Goal: Find specific page/section: Find specific page/section

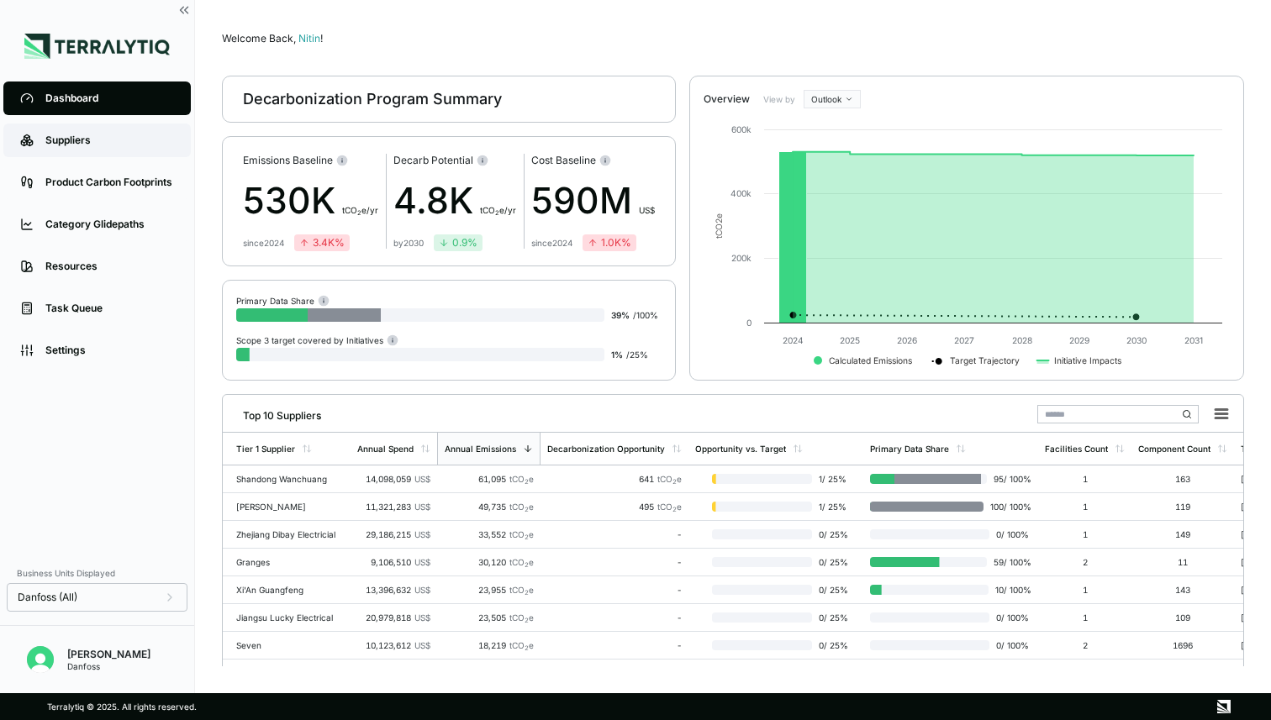
click at [86, 134] on div "Suppliers" at bounding box center [109, 140] width 129 height 13
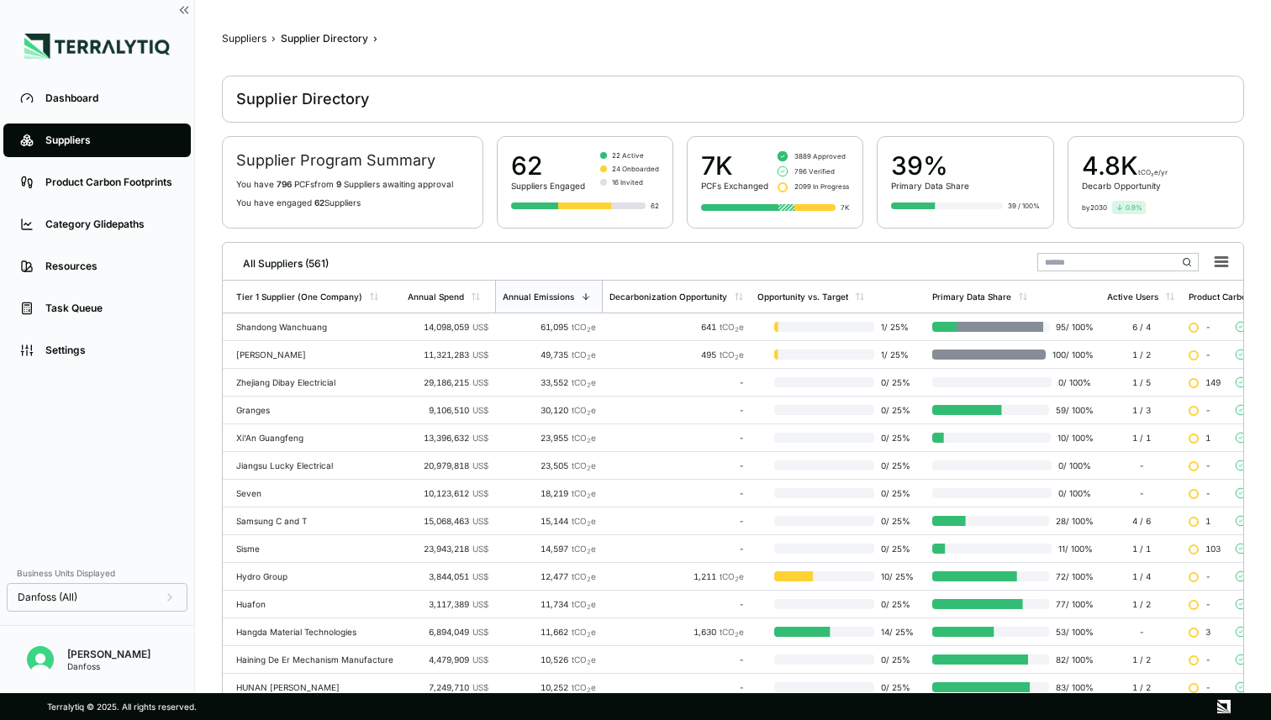
click at [1092, 260] on input "text" at bounding box center [1117, 262] width 161 height 18
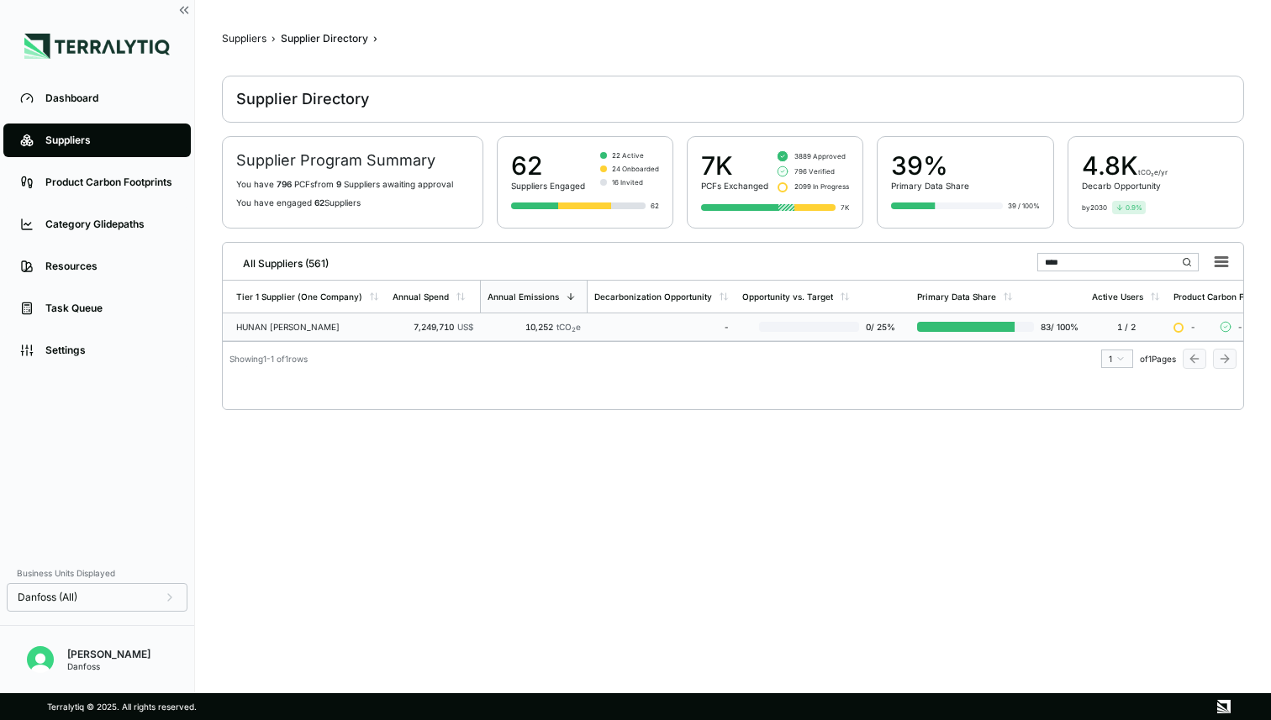
type input "****"
click at [297, 319] on td "HUNAN [PERSON_NAME]" at bounding box center [304, 328] width 163 height 28
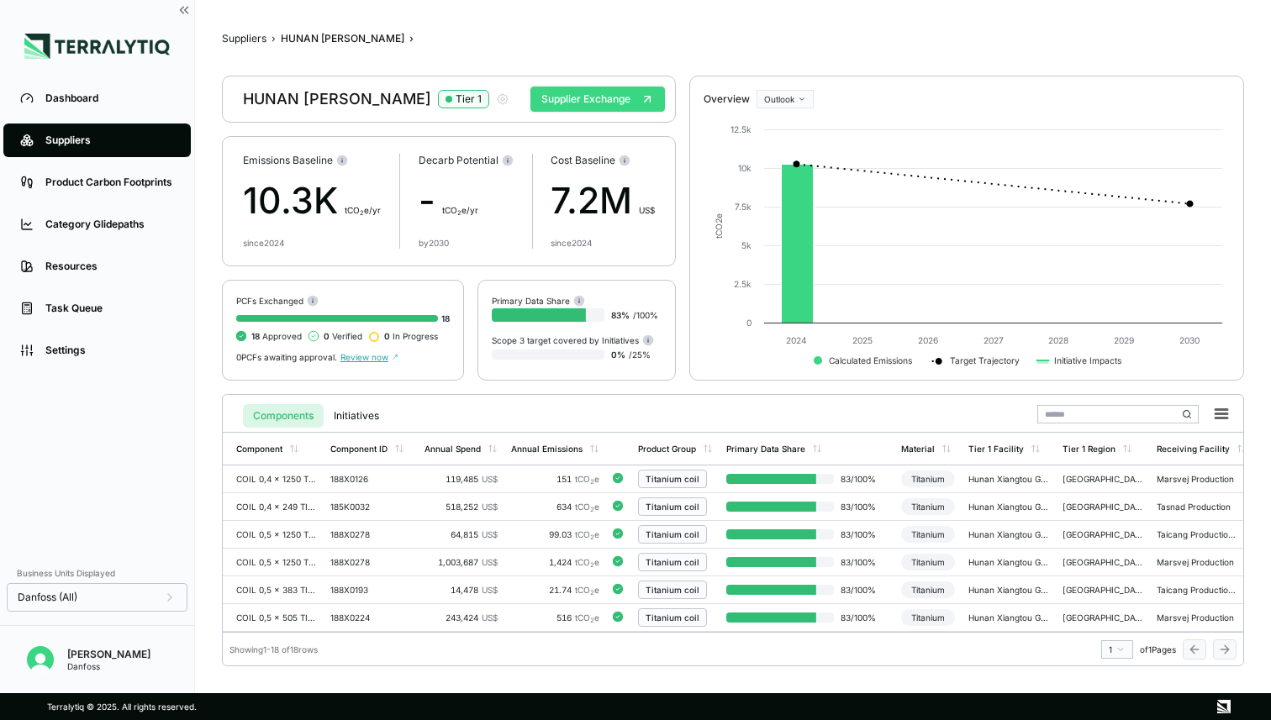
click at [577, 111] on button "Supplier Exchange" at bounding box center [597, 99] width 134 height 25
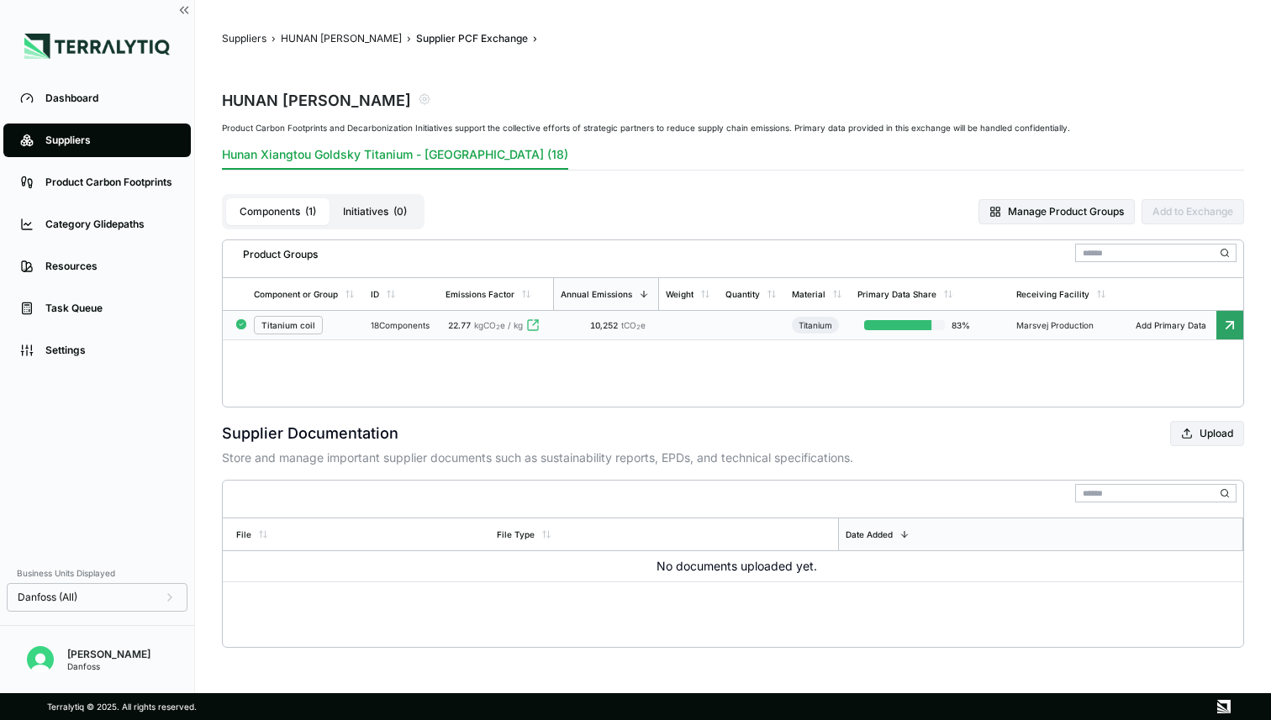
click at [699, 323] on td at bounding box center [689, 325] width 60 height 29
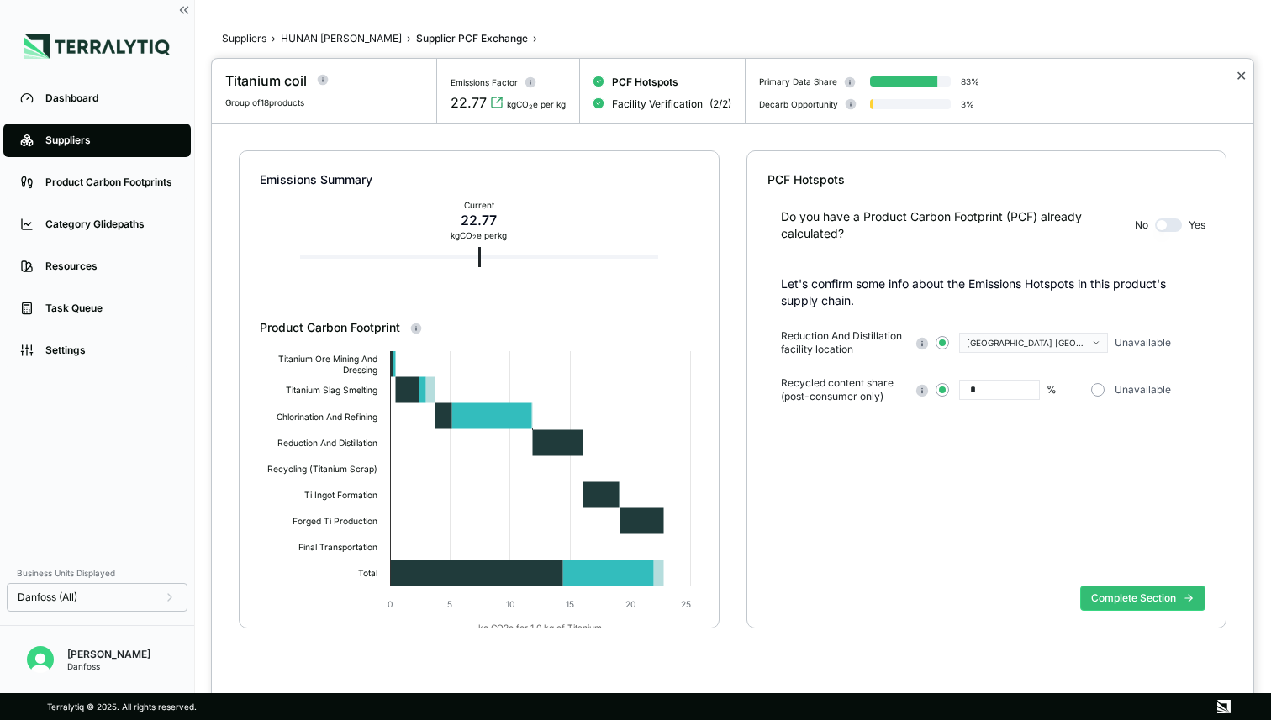
click at [1237, 78] on button "✕" at bounding box center [1241, 76] width 11 height 20
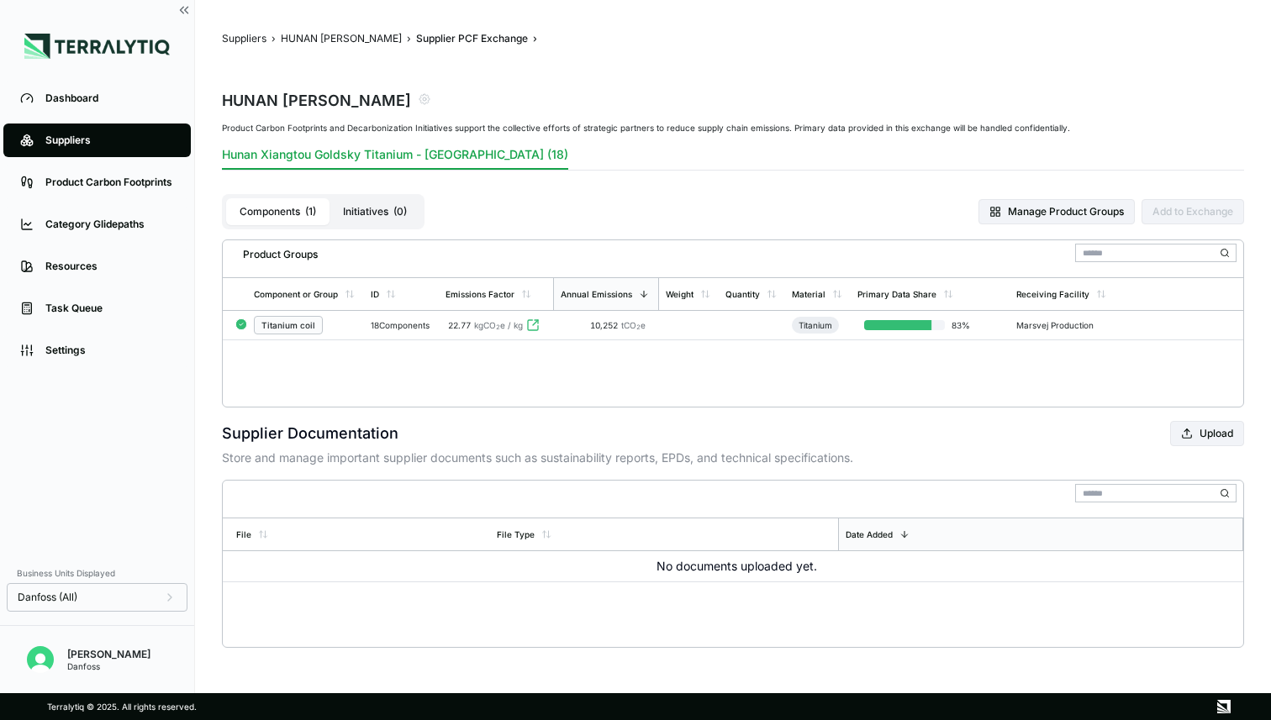
click at [65, 146] on div "Suppliers" at bounding box center [109, 140] width 129 height 13
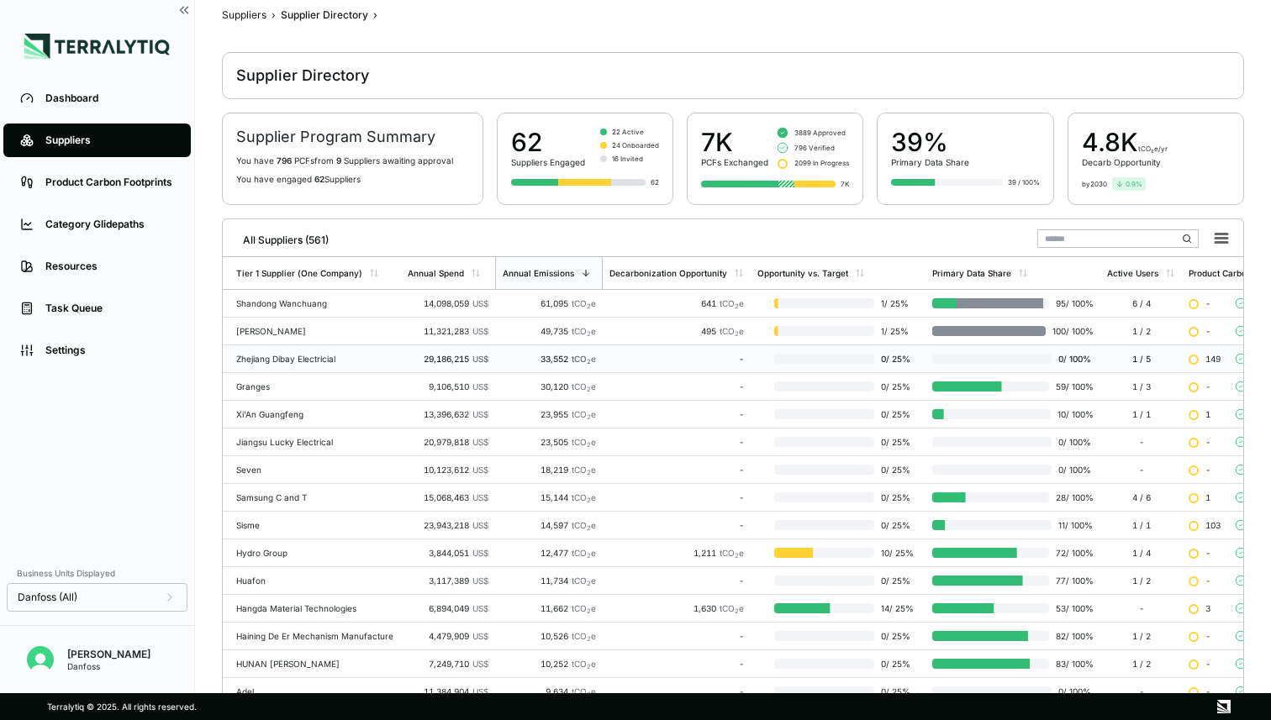
scroll to position [23, 0]
